Goal: Obtain resource: Obtain resource

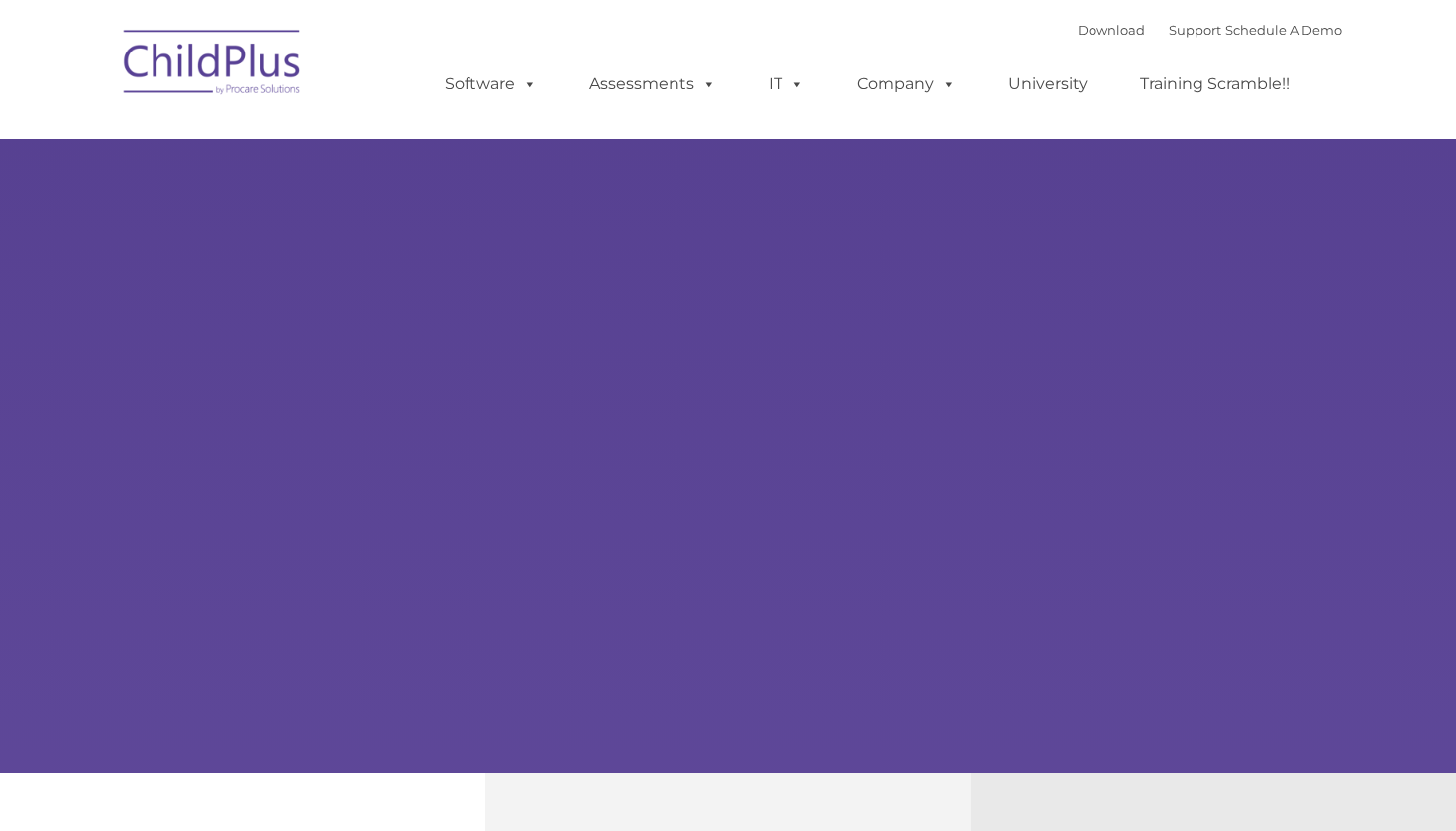
type input ""
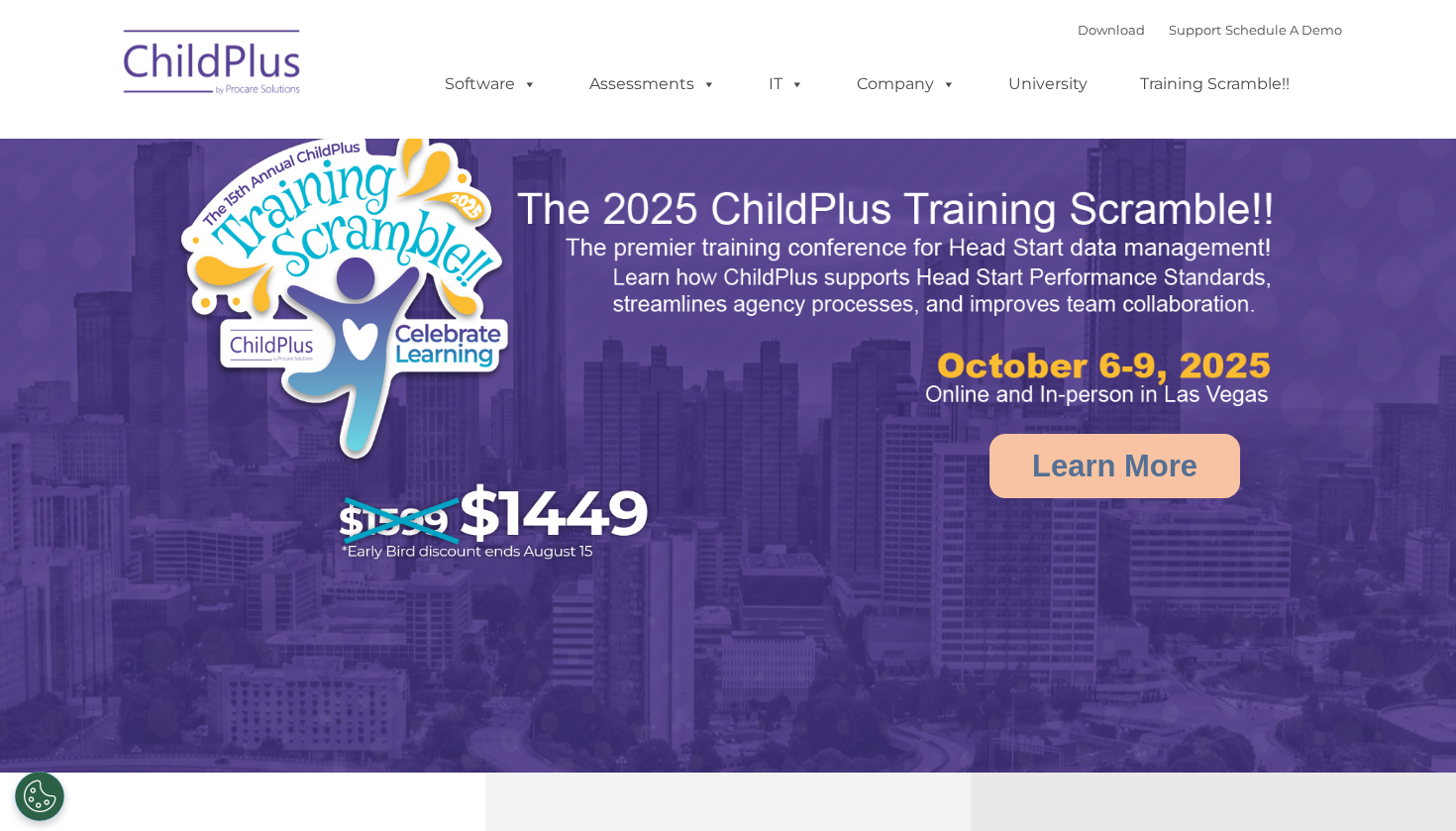
select select "MEDIUM"
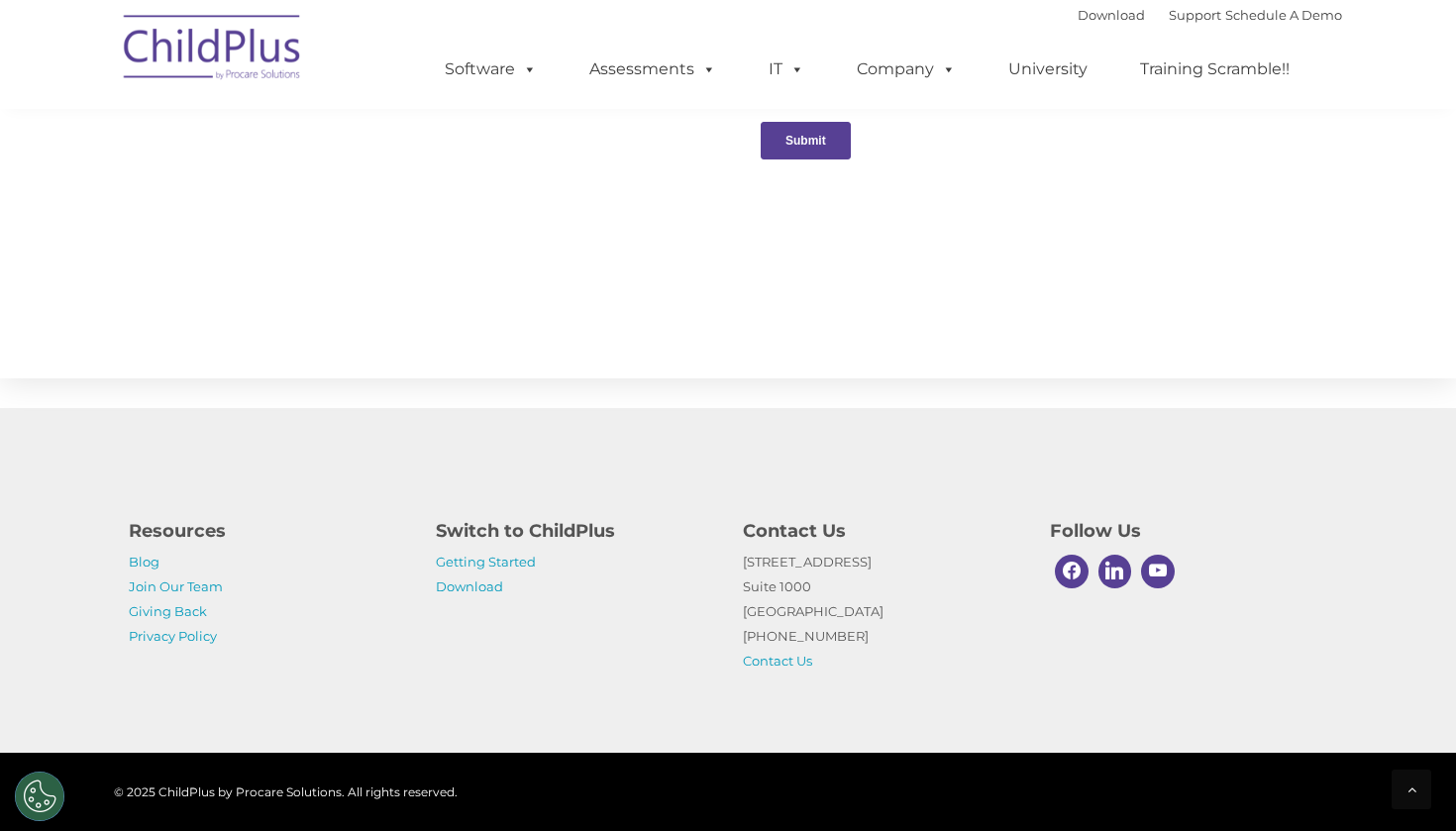
scroll to position [2116, 0]
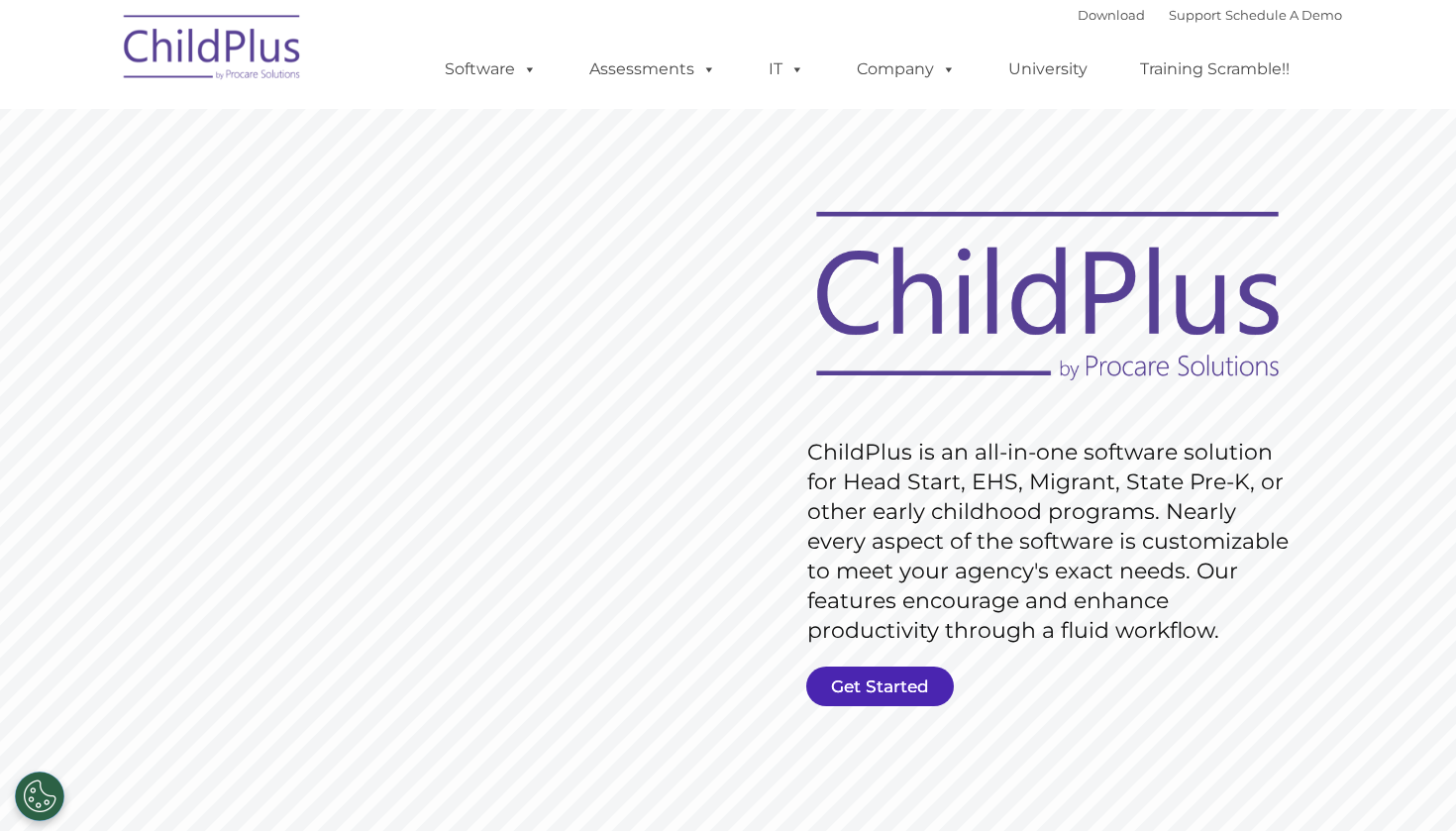
click at [871, 678] on link "Get Started" at bounding box center [880, 686] width 148 height 40
click at [900, 681] on link "Get Started" at bounding box center [880, 686] width 148 height 40
click at [886, 685] on link "Get Started" at bounding box center [880, 686] width 148 height 40
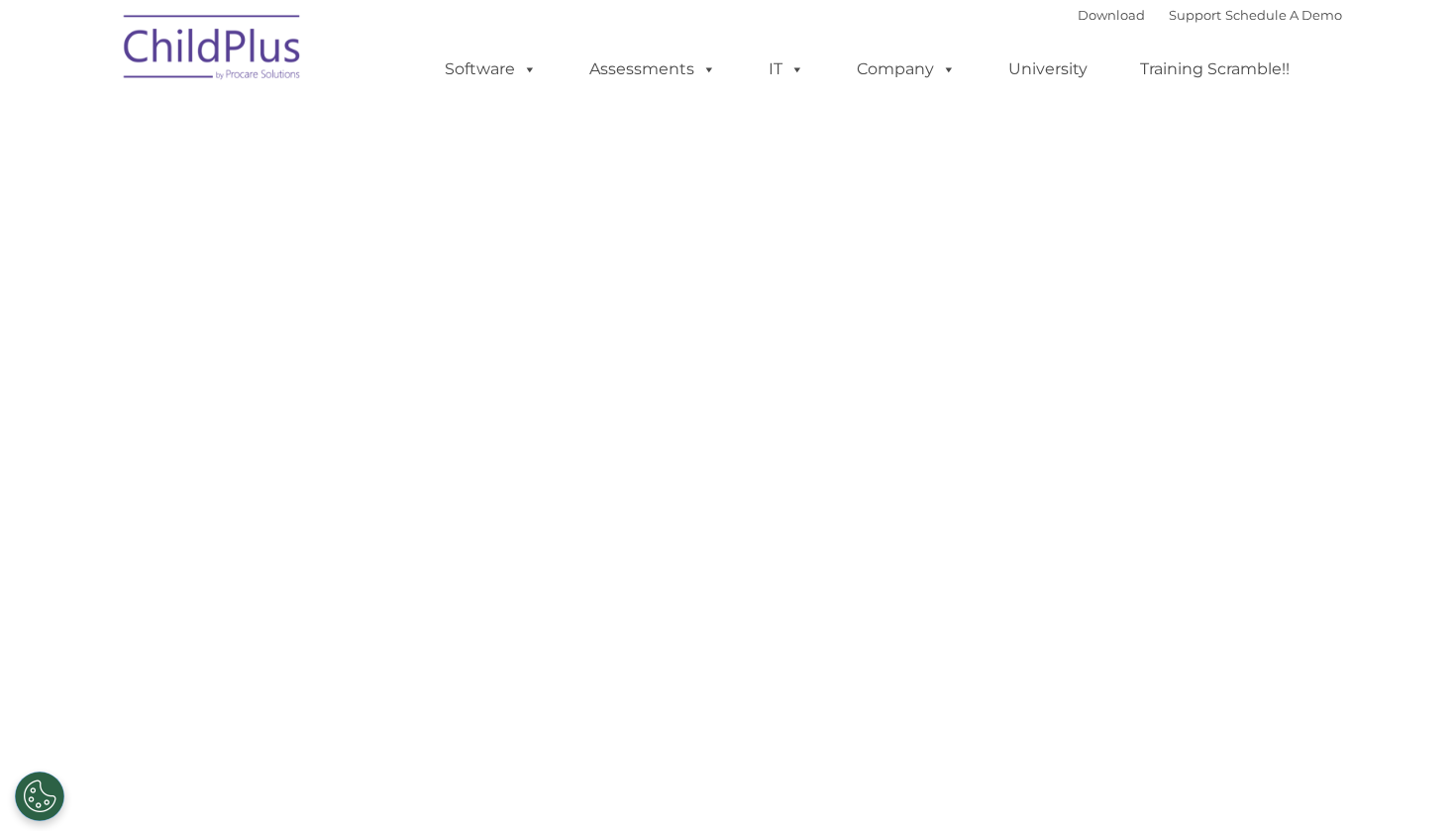
select select "MEDIUM"
